Goal: Transaction & Acquisition: Purchase product/service

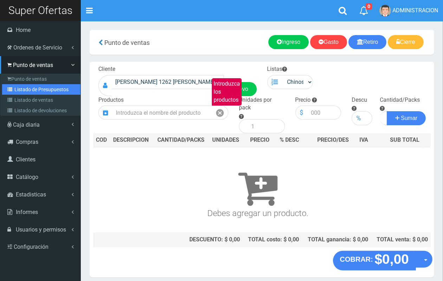
click at [29, 91] on link "Listado de Presupuestos" at bounding box center [41, 89] width 78 height 11
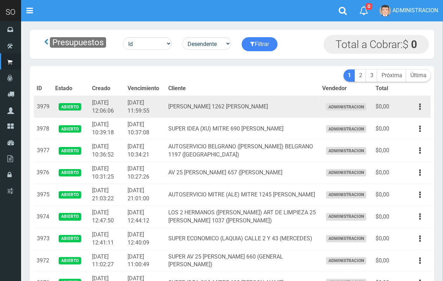
click at [428, 106] on td "Editar Imprimir Eliminar" at bounding box center [419, 107] width 21 height 22
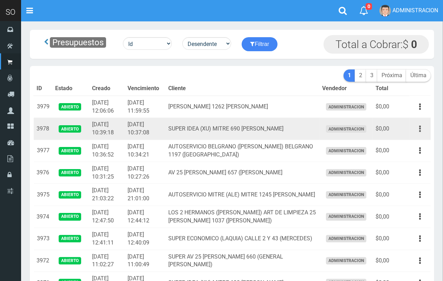
click at [420, 123] on icon "button" at bounding box center [420, 129] width 2 height 12
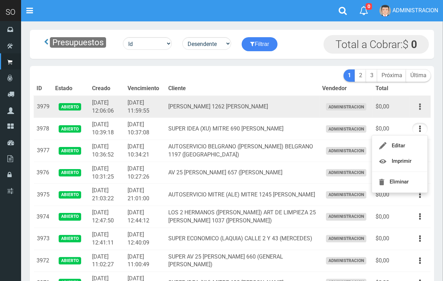
click at [421, 111] on icon "button" at bounding box center [420, 107] width 2 height 12
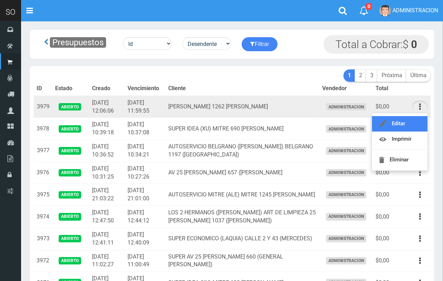
click at [414, 122] on link "Editar" at bounding box center [400, 123] width 56 height 15
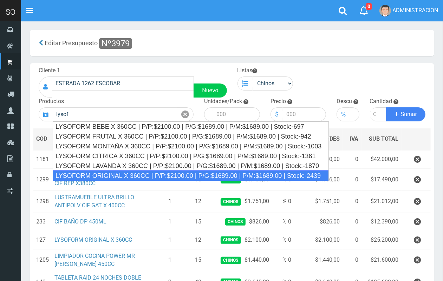
click at [141, 173] on div "LYSOFORM ORIGINAL X 360CC | P/P:$2100.00 | P/G:$1689.00 | P/M:$1689.00 | Stock:…" at bounding box center [191, 176] width 276 height 11
type input "LYSOFORM ORIGINAL X 360CC | P/P:$2100.00 | P/G:$1689.00 | P/M:$1689.00 | Stock:…"
type input "12"
type input "2100.00"
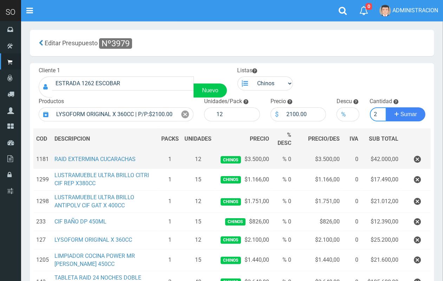
scroll to position [0, 1]
type input "2"
click at [386, 108] on button "Sumar" at bounding box center [405, 115] width 39 height 14
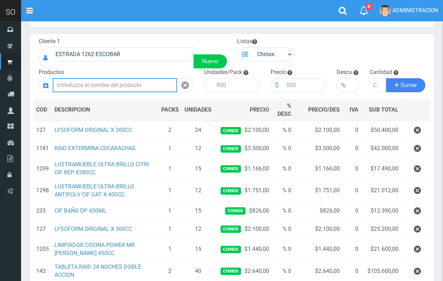
scroll to position [46, 0]
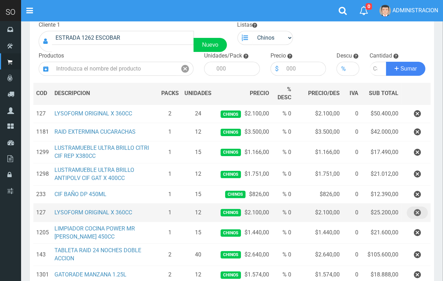
click at [414, 210] on icon "button" at bounding box center [417, 213] width 7 height 12
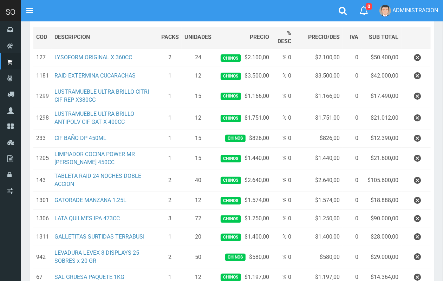
scroll to position [106, 0]
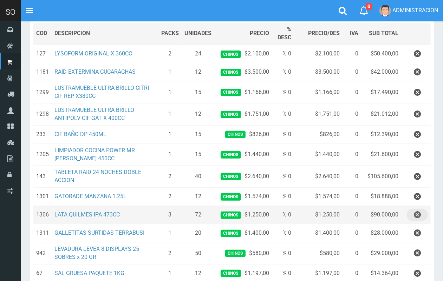
click at [419, 215] on icon "button" at bounding box center [417, 215] width 7 height 12
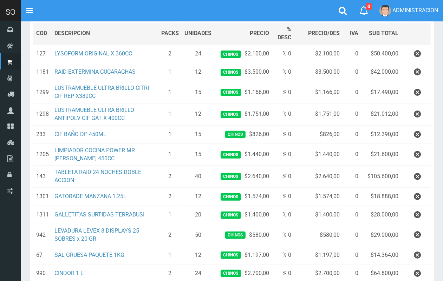
scroll to position [0, 0]
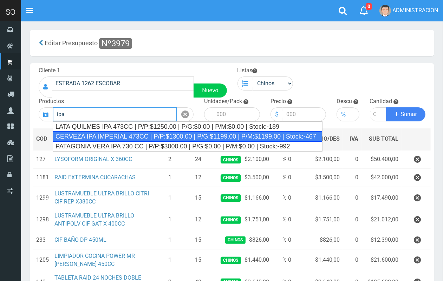
click at [130, 137] on div "CERVEZA IPA IMPERIAL 473CC | P/P:$1300.00 | P/G:$1199.00 | P/M:$1199.00 | Stock…" at bounding box center [188, 136] width 270 height 11
type input "CERVEZA IPA IMPERIAL 473CC | P/P:$1300.00 | P/G:$1199.00 | P/M:$1199.00 | Stock…"
type input "24"
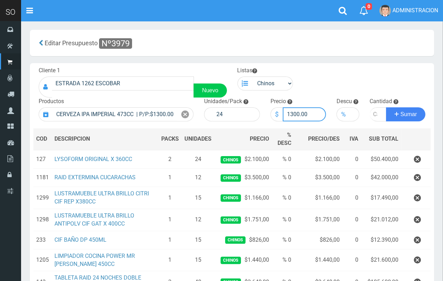
drag, startPoint x: 299, startPoint y: 112, endPoint x: 291, endPoint y: 110, distance: 8.3
click at [291, 110] on input "1300.00" at bounding box center [305, 115] width 44 height 14
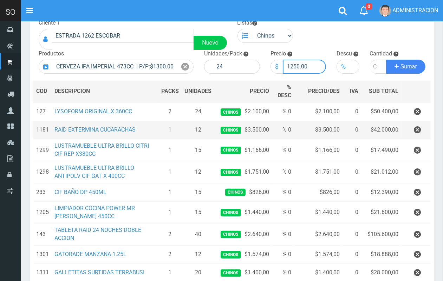
scroll to position [47, 0]
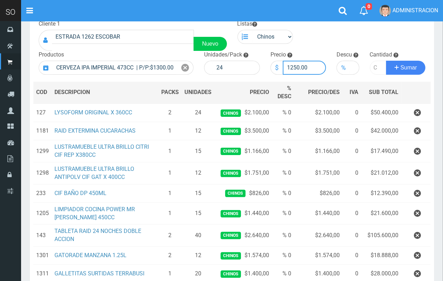
type input "1250.00"
click at [371, 67] on input "number" at bounding box center [378, 68] width 17 height 14
type input "6"
click at [386, 61] on button "Sumar" at bounding box center [405, 68] width 39 height 14
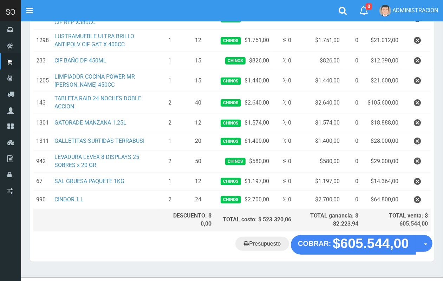
scroll to position [211, 0]
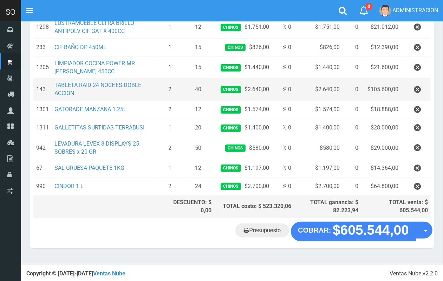
click at [216, 83] on td "Chinos $2.640,00" at bounding box center [242, 90] width 57 height 22
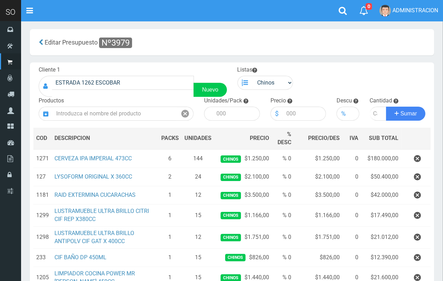
scroll to position [0, 0]
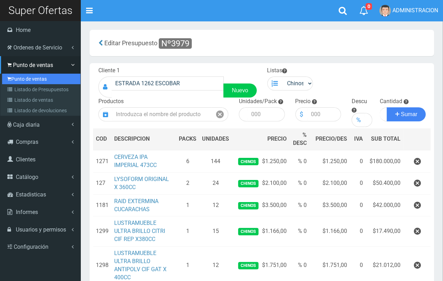
click at [14, 80] on link "Punto de ventas" at bounding box center [41, 79] width 78 height 11
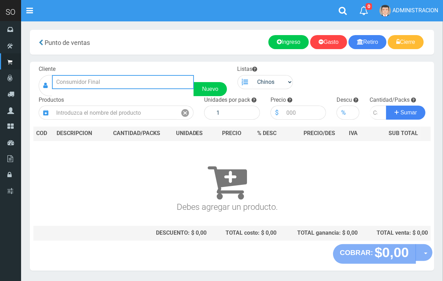
drag, startPoint x: 117, startPoint y: 84, endPoint x: 113, endPoint y: 41, distance: 43.8
click at [117, 84] on input "text" at bounding box center [123, 82] width 142 height 14
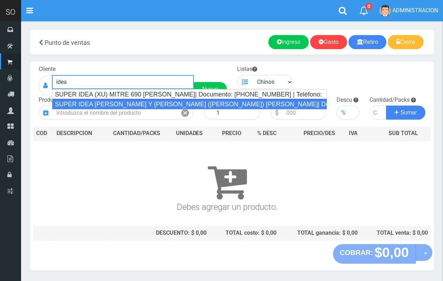
click at [186, 108] on div "SUPER IDEA [PERSON_NAME] Y [PERSON_NAME] ([PERSON_NAME]) [PERSON_NAME]| Documen…" at bounding box center [189, 104] width 275 height 11
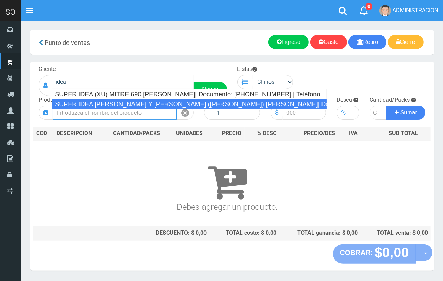
type input "SUPER IDEA ITUZAINGO Y MORENO (JUAN) GILES| Documento: 251654654156 | Teléfono:"
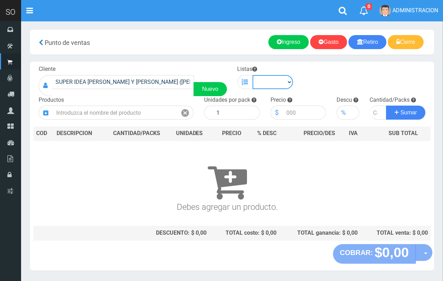
drag, startPoint x: 283, startPoint y: 83, endPoint x: 281, endPoint y: 86, distance: 3.6
click at [282, 83] on select "Chinos . ." at bounding box center [273, 82] width 41 height 14
select select "1"
click at [253, 75] on select "Chinos . ." at bounding box center [273, 82] width 41 height 14
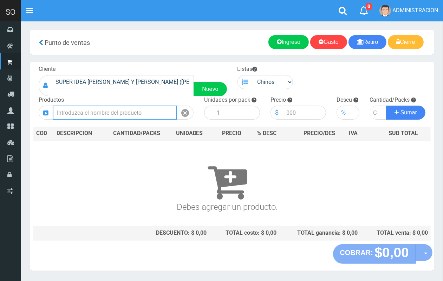
click at [149, 108] on input "text" at bounding box center [115, 113] width 124 height 14
type input "i"
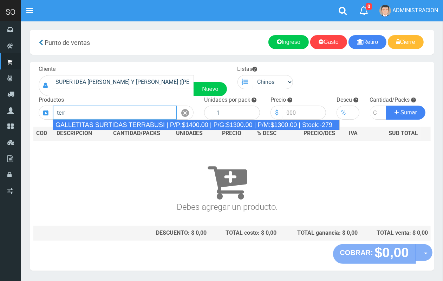
drag, startPoint x: 138, startPoint y: 122, endPoint x: 147, endPoint y: 120, distance: 9.1
click at [138, 123] on div "GALLETITAS SURTIDAS TERRABUSI | P/P:$1400.00 | P/G:$1300.00 | P/M:$1300.00 | St…" at bounding box center [196, 125] width 287 height 11
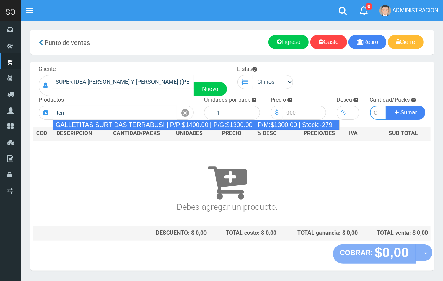
type input "GALLETITAS SURTIDAS TERRABUSI | P/P:$1400.00 | P/G:$1300.00 | P/M:$1300.00 | St…"
type input "20"
type input "1400.00"
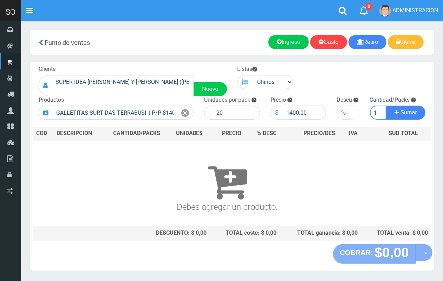
scroll to position [0, 1]
type input "1"
click at [386, 106] on button "Sumar" at bounding box center [405, 113] width 39 height 14
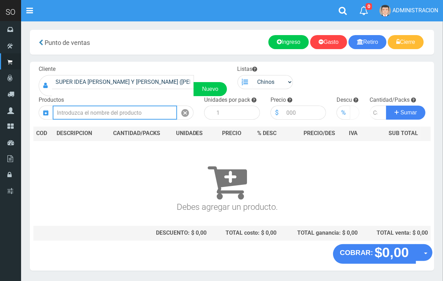
scroll to position [0, 0]
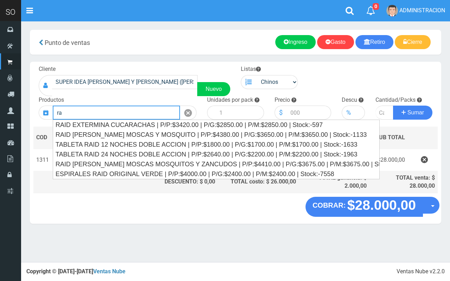
type input "r"
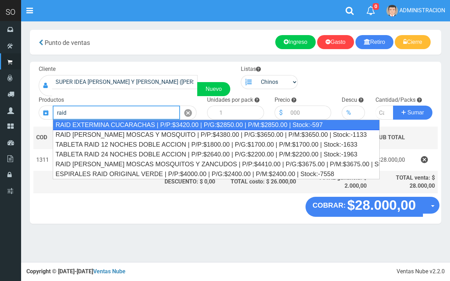
click at [150, 129] on div "RAID EXTERMINA CUCARACHAS | P/P:$3420.00 | P/G:$2850.00 | P/M:$2850.00 | Stock:…" at bounding box center [216, 125] width 327 height 11
type input "RAID EXTERMINA CUCARACHAS | P/P:$3420.00 | P/G:$2850.00 | P/M:$2850.00 | Stock:…"
type input "12"
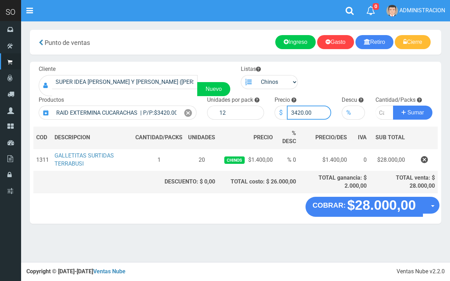
drag, startPoint x: 303, startPoint y: 111, endPoint x: 295, endPoint y: 109, distance: 8.3
click at [295, 109] on input "3420.00" at bounding box center [309, 113] width 45 height 14
type input "3000.00"
click at [378, 109] on input "number" at bounding box center [384, 113] width 18 height 14
type input "5"
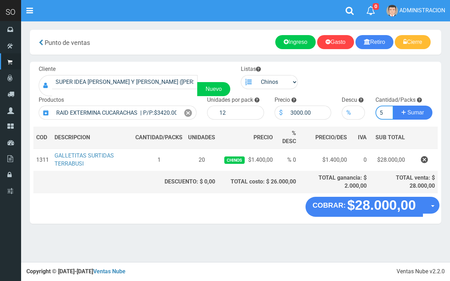
click at [393, 106] on button "Sumar" at bounding box center [412, 113] width 39 height 14
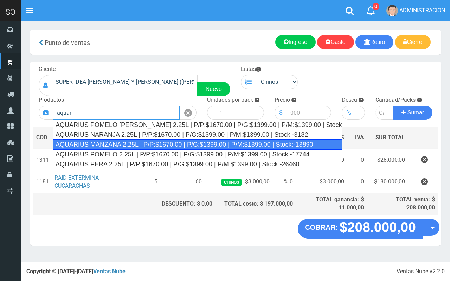
click at [175, 142] on div "AQUARIUS MANZANA 2.25L | P/P:$1670.00 | P/G:$1399.00 | P/M:$1399.00 | Stock:-13…" at bounding box center [198, 145] width 290 height 11
type input "AQUARIUS MANZANA 2.25L | P/P:$1670.00 | P/G:$1399.00 | P/M:$1399.00 | Stock:-13…"
type input "6"
type input "1670.00"
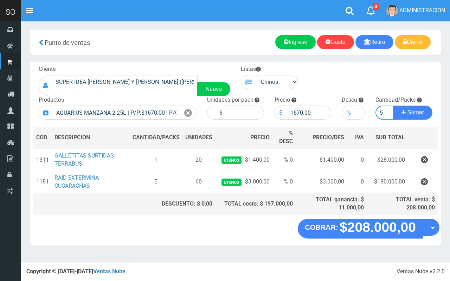
type input "5"
click at [393, 106] on button "Sumar" at bounding box center [412, 113] width 39 height 14
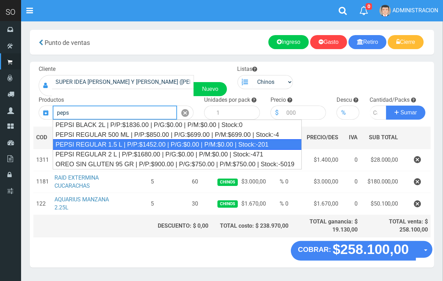
click at [162, 148] on div "PEPSI REGULAR 1.5 L | P/P:$1452.00 | P/G:$0.00 | P/M:$0.00 | Stock:-201" at bounding box center [177, 145] width 249 height 11
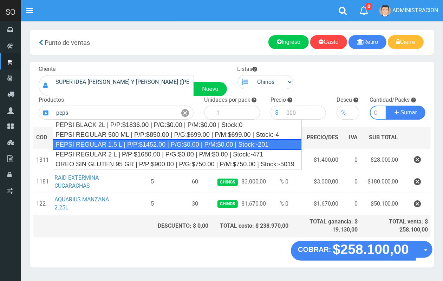
type input "PEPSI REGULAR 1.5 L | P/P:$1452.00 | P/G:$0.00 | P/M:$0.00 | Stock:-201"
type input "6"
type input "1452.00"
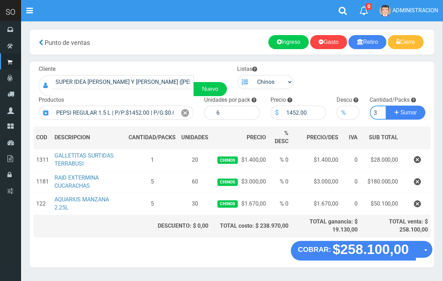
scroll to position [0, 1]
type input "3"
click at [386, 106] on button "Sumar" at bounding box center [405, 113] width 39 height 14
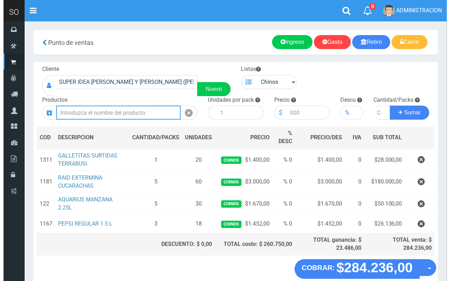
scroll to position [37, 0]
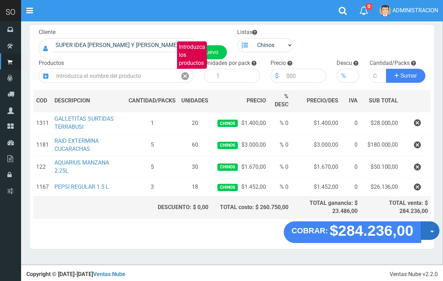
drag, startPoint x: 429, startPoint y: 232, endPoint x: 429, endPoint y: 241, distance: 9.1
click at [429, 232] on button "Opciones" at bounding box center [430, 231] width 19 height 19
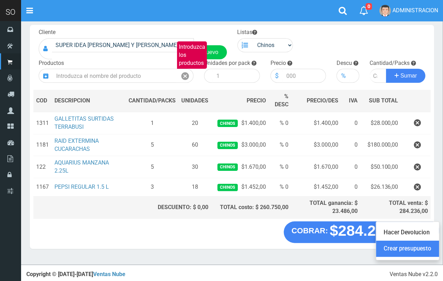
click at [422, 249] on link "Crear presupuesto" at bounding box center [407, 249] width 63 height 16
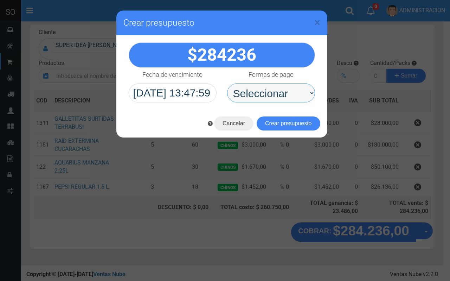
click at [290, 100] on select "Seleccionar Efectivo Tarjeta de Crédito Depósito Débito" at bounding box center [271, 93] width 88 height 19
select select "Efectivo"
click at [227, 84] on select "Seleccionar Efectivo Tarjeta de Crédito Depósito Débito" at bounding box center [271, 93] width 88 height 19
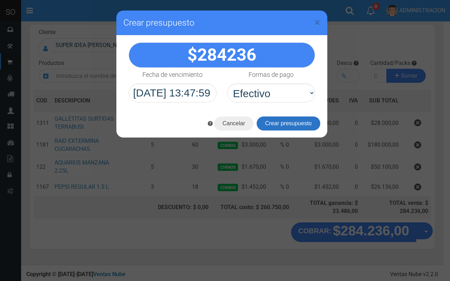
drag, startPoint x: 294, startPoint y: 122, endPoint x: 313, endPoint y: 125, distance: 19.6
click at [294, 122] on button "Crear presupuesto" at bounding box center [289, 124] width 64 height 14
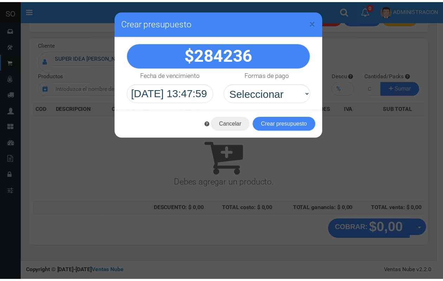
scroll to position [21, 0]
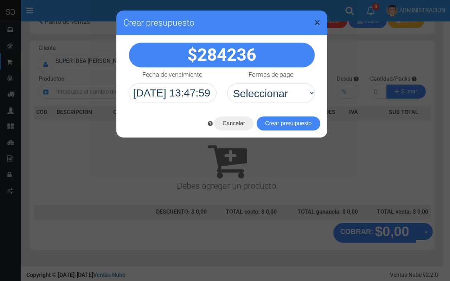
click at [317, 20] on span "×" at bounding box center [317, 22] width 6 height 13
